Goal: Transaction & Acquisition: Purchase product/service

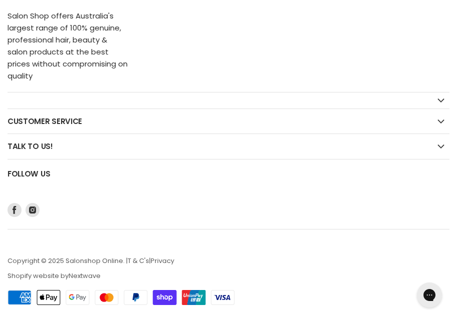
scroll to position [1509, 0]
click at [141, 128] on h2 "Customer Service" at bounding box center [229, 121] width 442 height 25
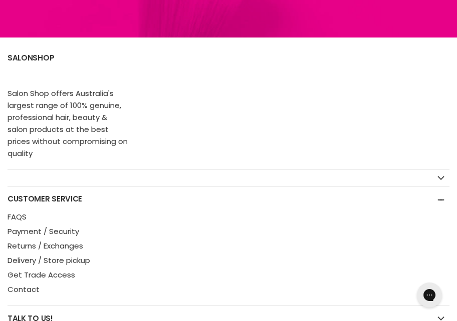
scroll to position [1428, 0]
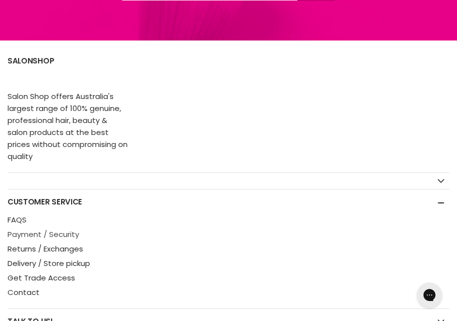
click at [27, 236] on link "Payment / Security" at bounding box center [44, 234] width 72 height 11
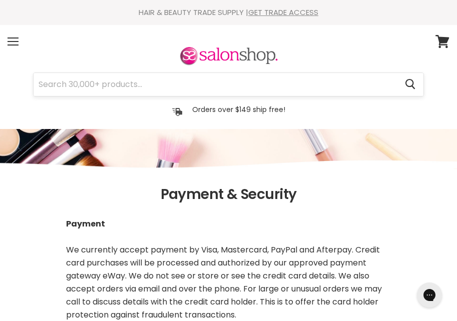
click at [240, 82] on input "Search" at bounding box center [215, 84] width 363 height 23
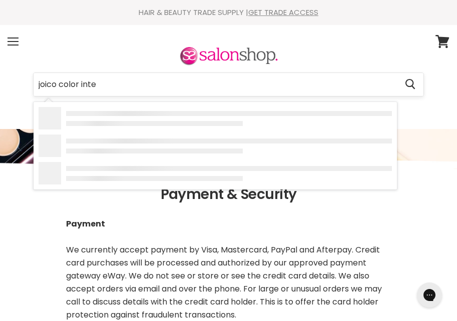
type input "joico color inten"
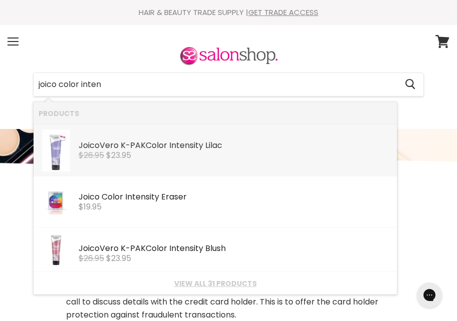
click at [162, 163] on link "Joico Vero K-PAK Color Inten sity Lilac Joico $26.95 $23.95" at bounding box center [215, 151] width 353 height 42
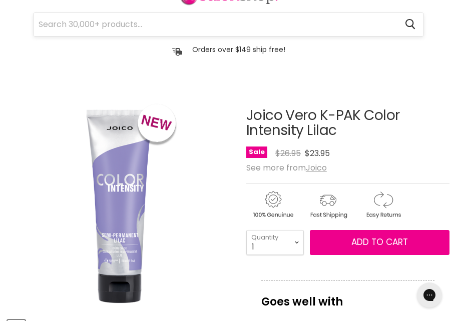
click at [149, 28] on input "Search" at bounding box center [215, 24] width 363 height 23
click at [156, 40] on div "Orders over $149 ship free! Orders over $149 ship free!" at bounding box center [229, 47] width 442 height 23
click at [156, 24] on input "joico" at bounding box center [215, 24] width 363 height 23
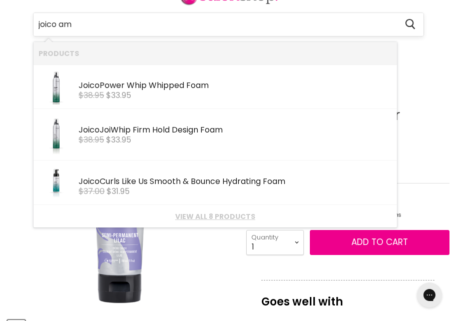
type input "joico ame"
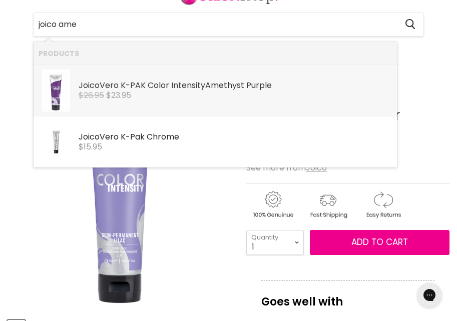
click at [132, 89] on div "Joico Vero K-PAK Color Intensity Ame thyst Purple" at bounding box center [235, 86] width 313 height 11
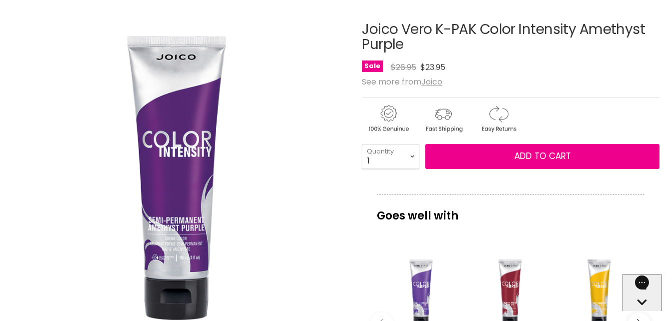
scroll to position [140, 0]
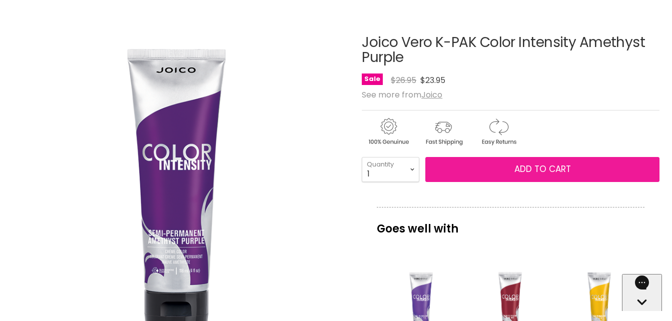
click at [456, 169] on button "Add to cart" at bounding box center [542, 169] width 234 height 25
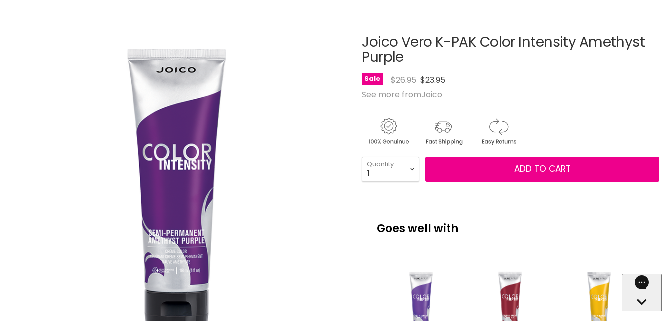
click at [456, 85] on div "Main content" at bounding box center [511, 85] width 298 height 0
click at [428, 85] on div "Main content" at bounding box center [511, 85] width 298 height 0
click at [417, 85] on div "Main content" at bounding box center [511, 85] width 298 height 0
click at [440, 85] on div "Main content" at bounding box center [511, 85] width 298 height 0
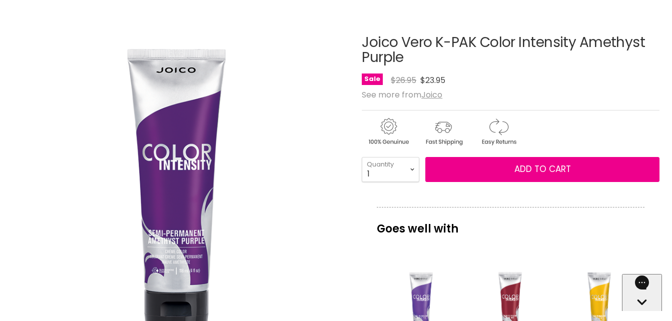
click at [440, 85] on div "Main content" at bounding box center [511, 85] width 298 height 0
